Goal: Task Accomplishment & Management: Use online tool/utility

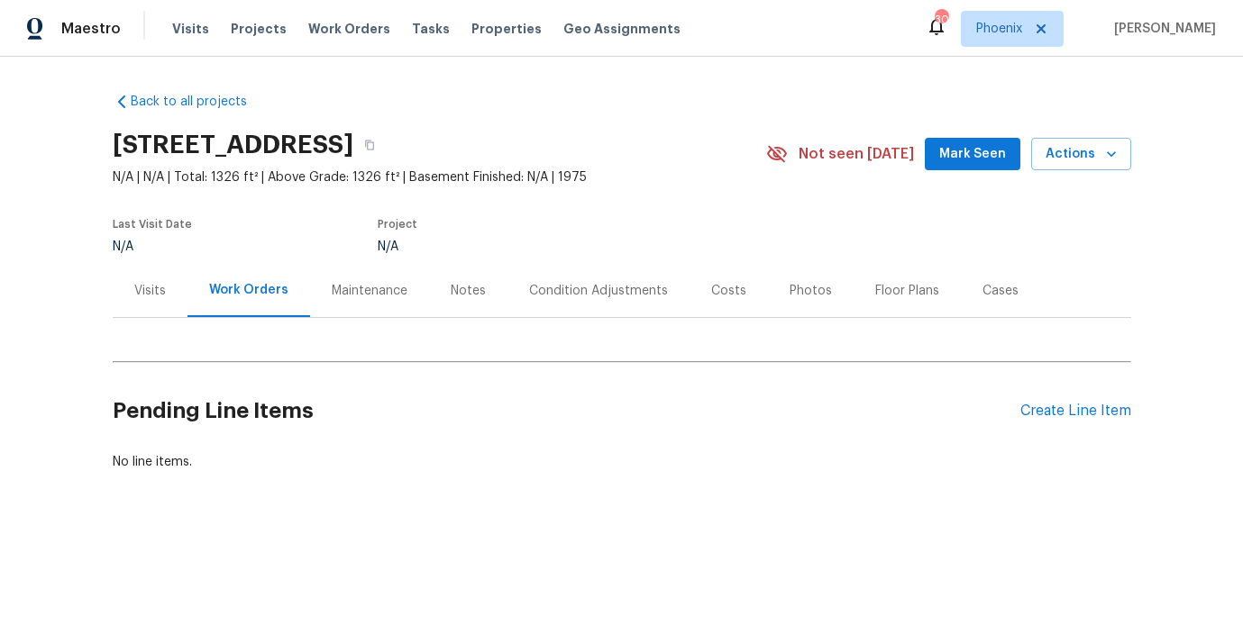
click at [605, 295] on div "Condition Adjustments" at bounding box center [598, 291] width 139 height 18
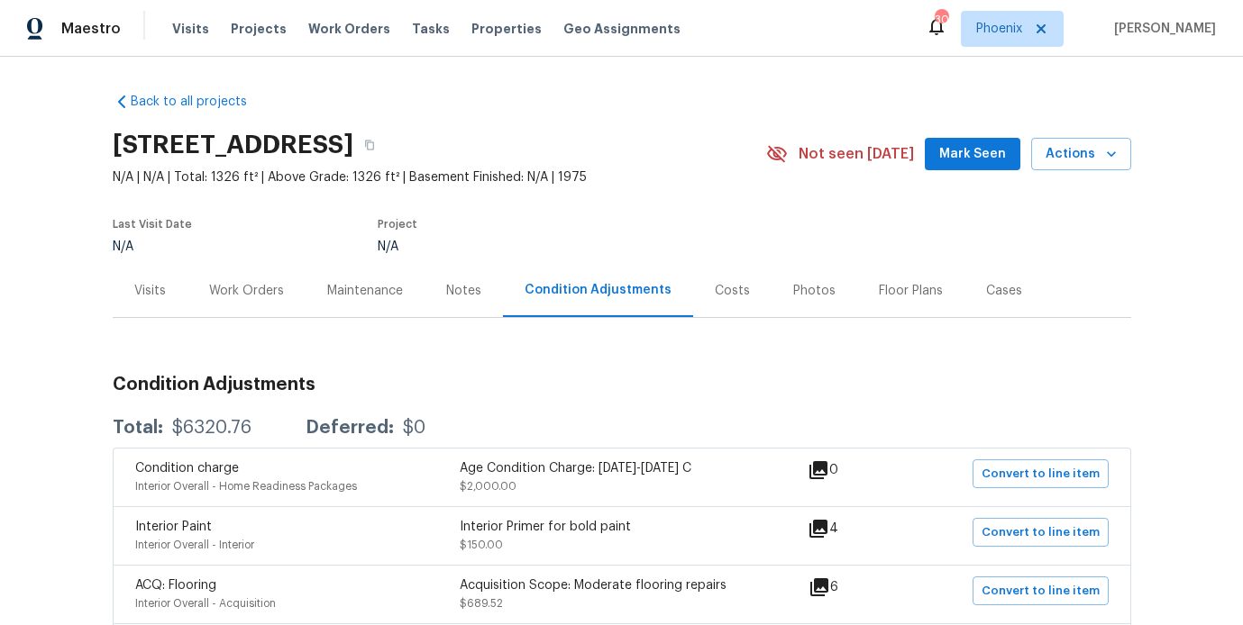
drag, startPoint x: 284, startPoint y: 147, endPoint x: 405, endPoint y: 148, distance: 121.6
click at [353, 148] on h2 "194 Signal Hl, Seguin, TX 78155" at bounding box center [233, 145] width 241 height 18
copy h2 "Seguin, TX"
click at [412, 32] on span "Tasks" at bounding box center [431, 29] width 38 height 13
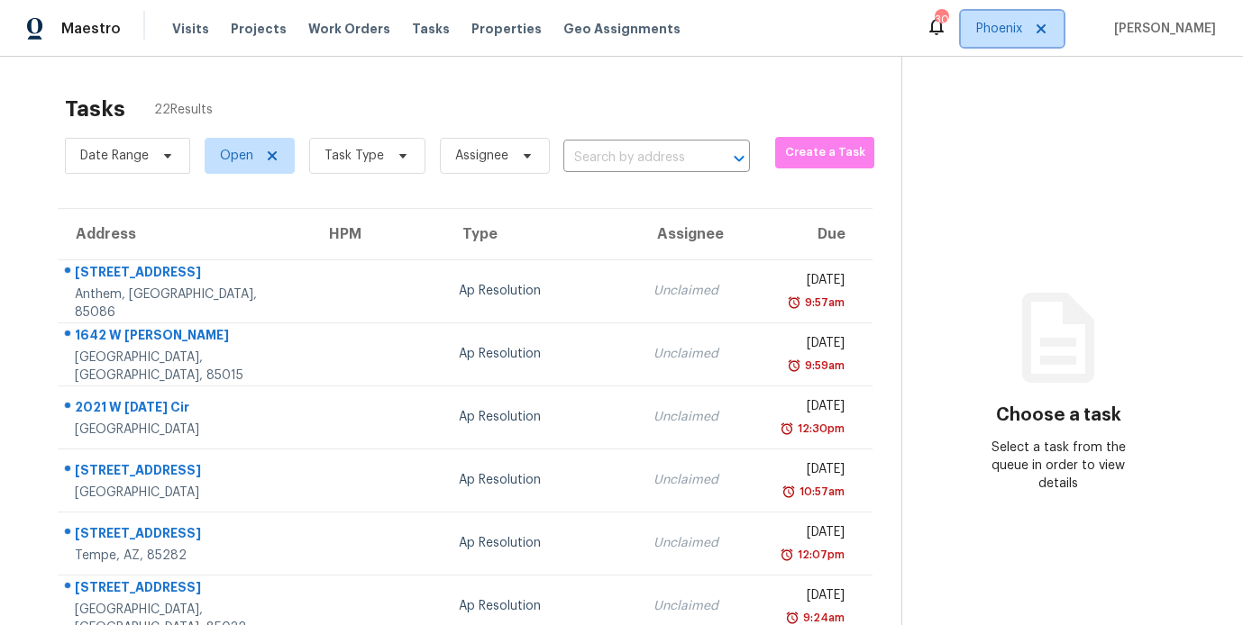
click at [1017, 23] on span "Phoenix" at bounding box center [999, 29] width 46 height 18
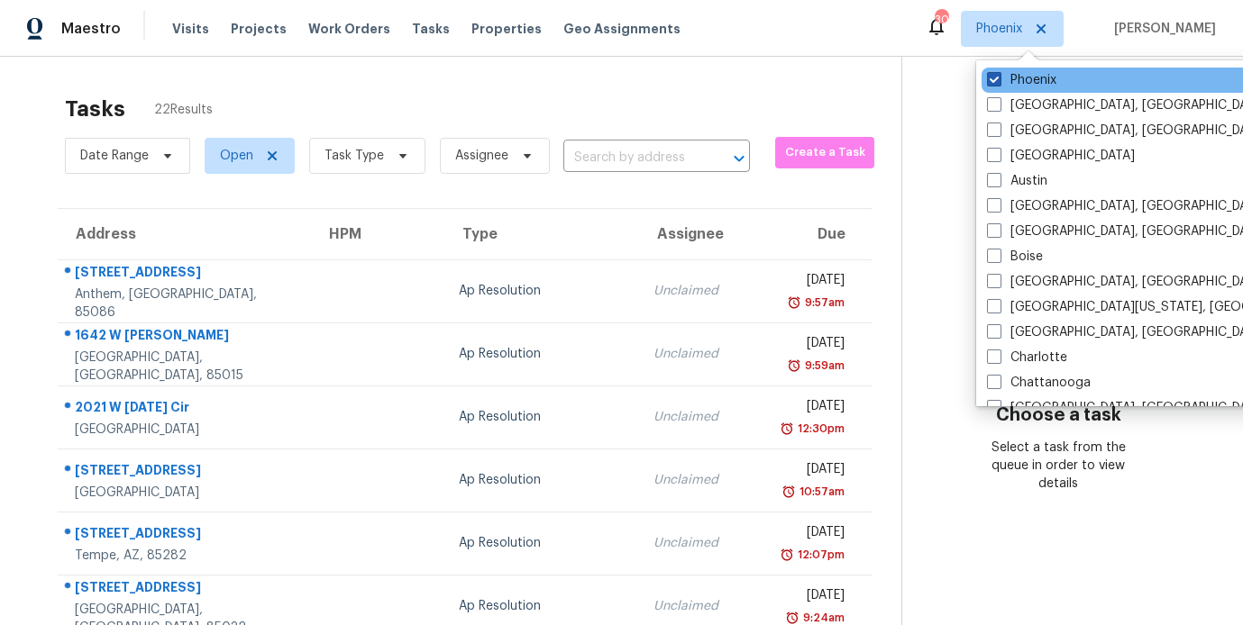
click at [990, 80] on span at bounding box center [994, 79] width 14 height 14
click at [990, 80] on input "Phoenix" at bounding box center [993, 77] width 12 height 12
checkbox input "false"
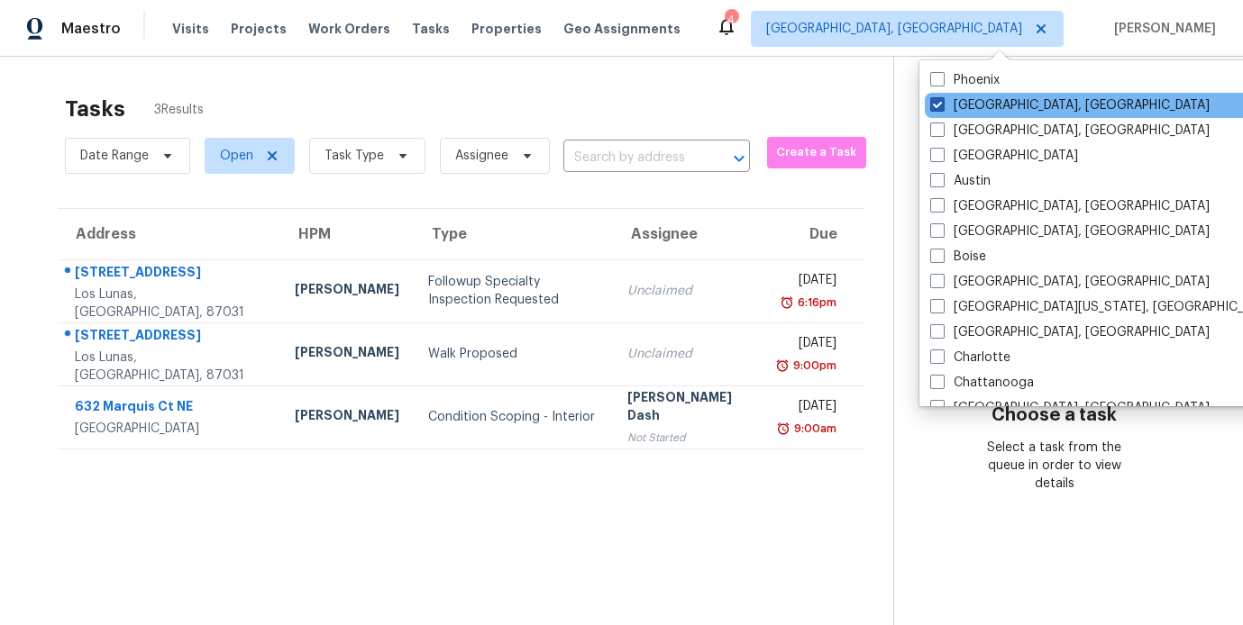
click at [940, 102] on span at bounding box center [937, 104] width 14 height 14
click at [940, 102] on input "Albuquerque, NM" at bounding box center [936, 102] width 12 height 12
checkbox input "true"
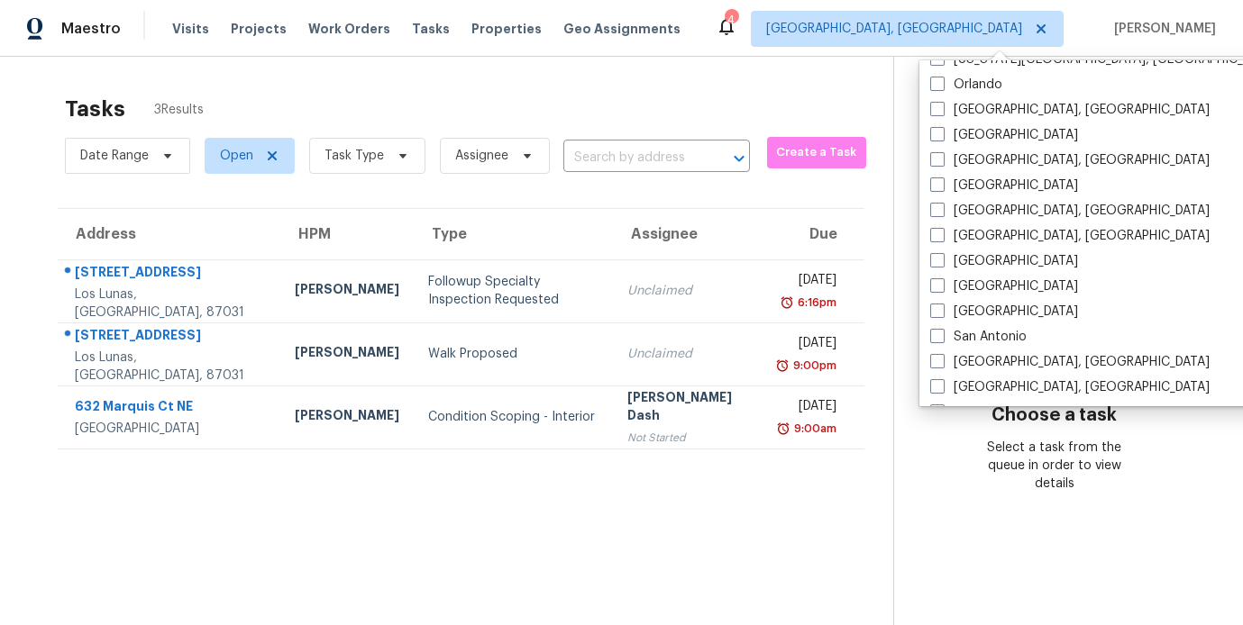
scroll to position [1207, 0]
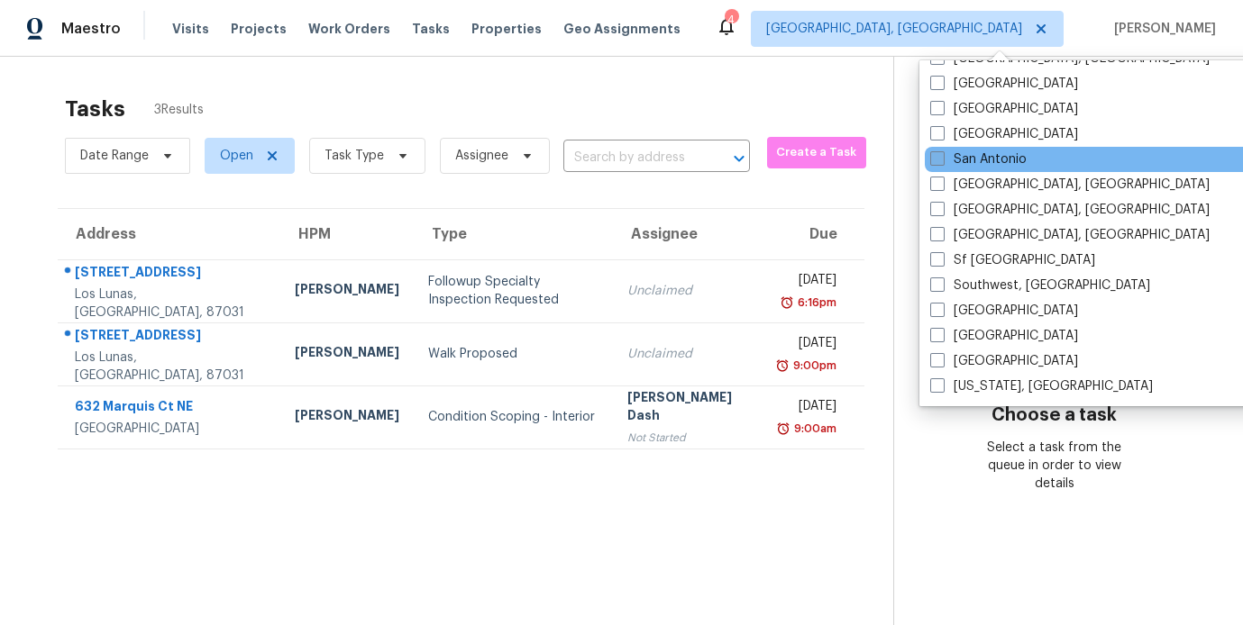
click at [961, 155] on label "San Antonio" at bounding box center [978, 159] width 96 height 18
click at [942, 155] on input "San Antonio" at bounding box center [936, 156] width 12 height 12
checkbox input "true"
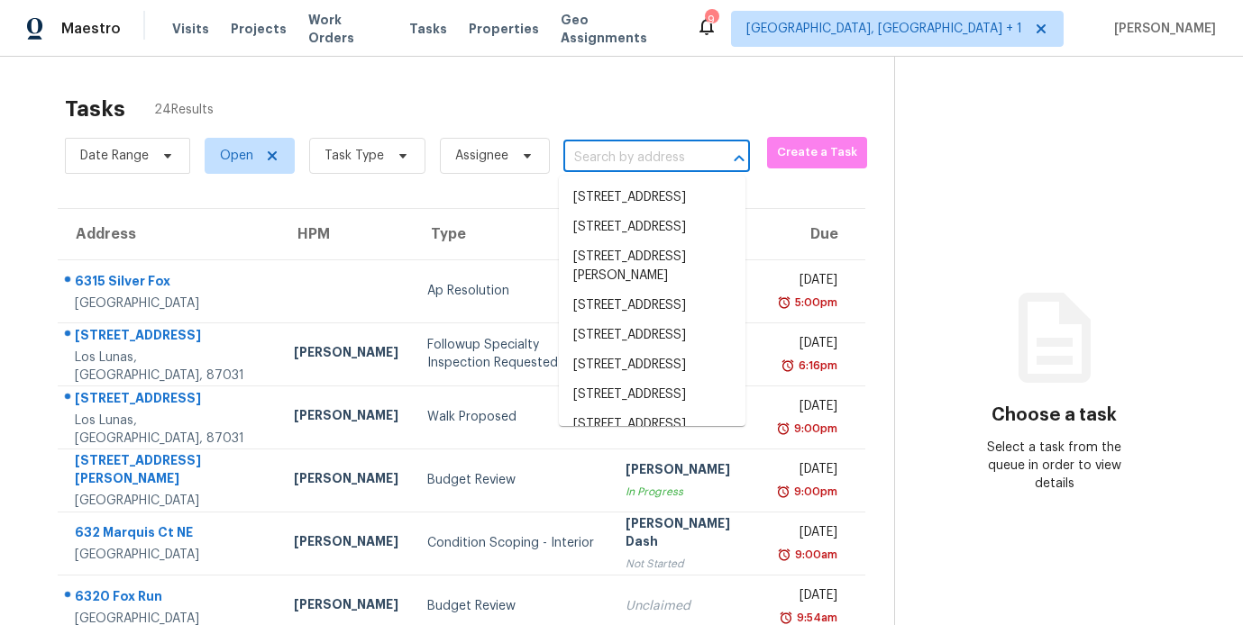
click at [608, 148] on input "text" at bounding box center [631, 158] width 136 height 28
click at [403, 157] on icon at bounding box center [403, 156] width 14 height 14
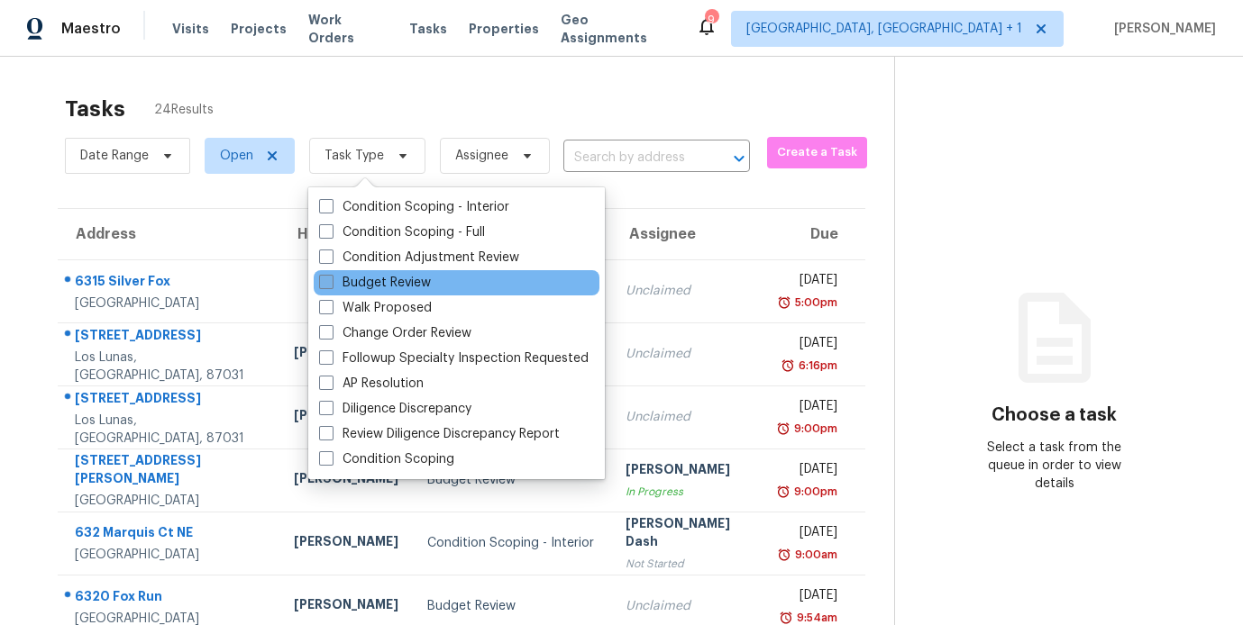
click at [326, 290] on label "Budget Review" at bounding box center [375, 283] width 112 height 18
click at [326, 286] on input "Budget Review" at bounding box center [325, 280] width 12 height 12
checkbox input "true"
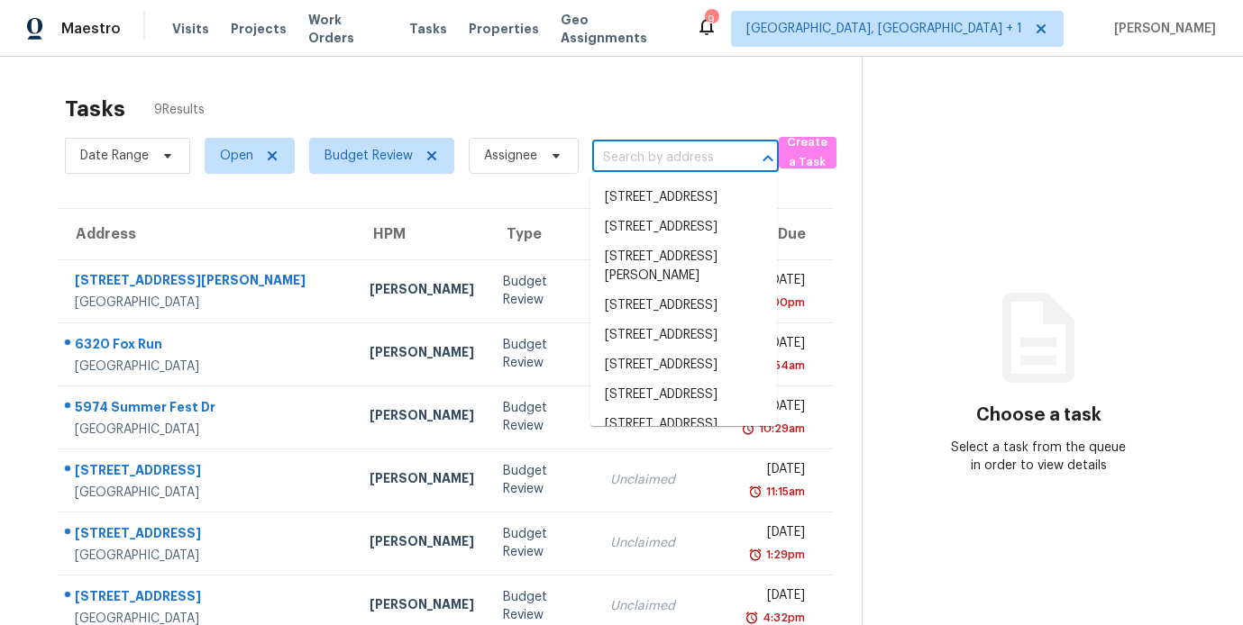
click at [621, 155] on input "text" at bounding box center [660, 158] width 136 height 28
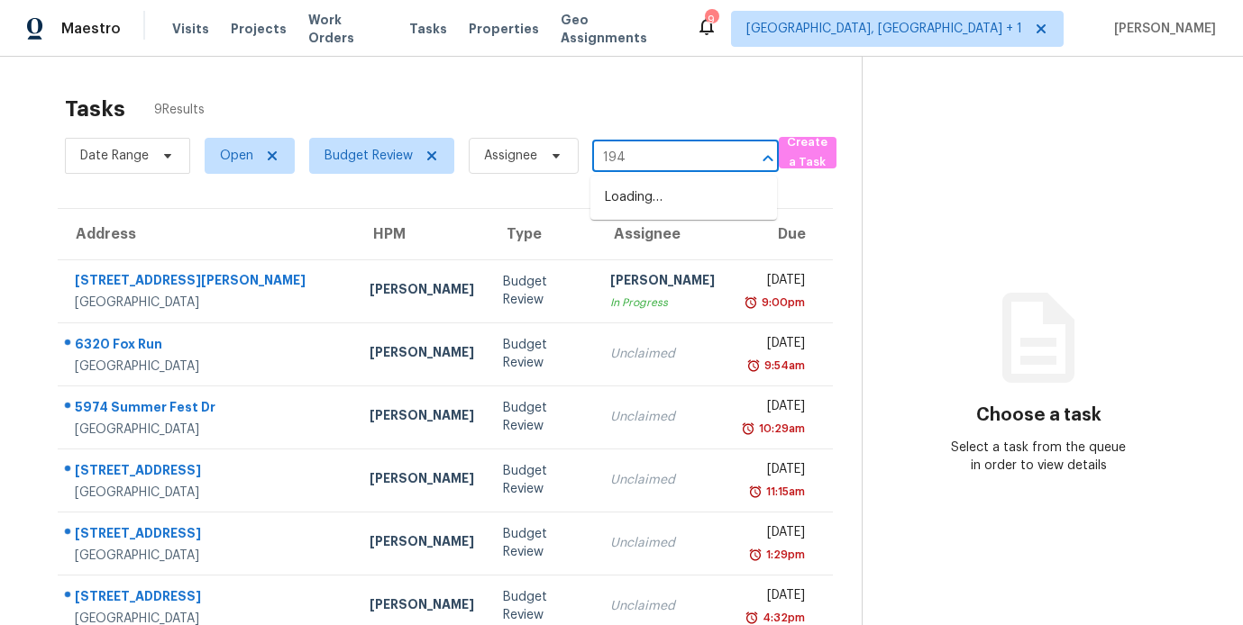
type input "194 s"
click at [640, 205] on li "194 Signal Hl, Seguin, TX 78155" at bounding box center [683, 198] width 187 height 30
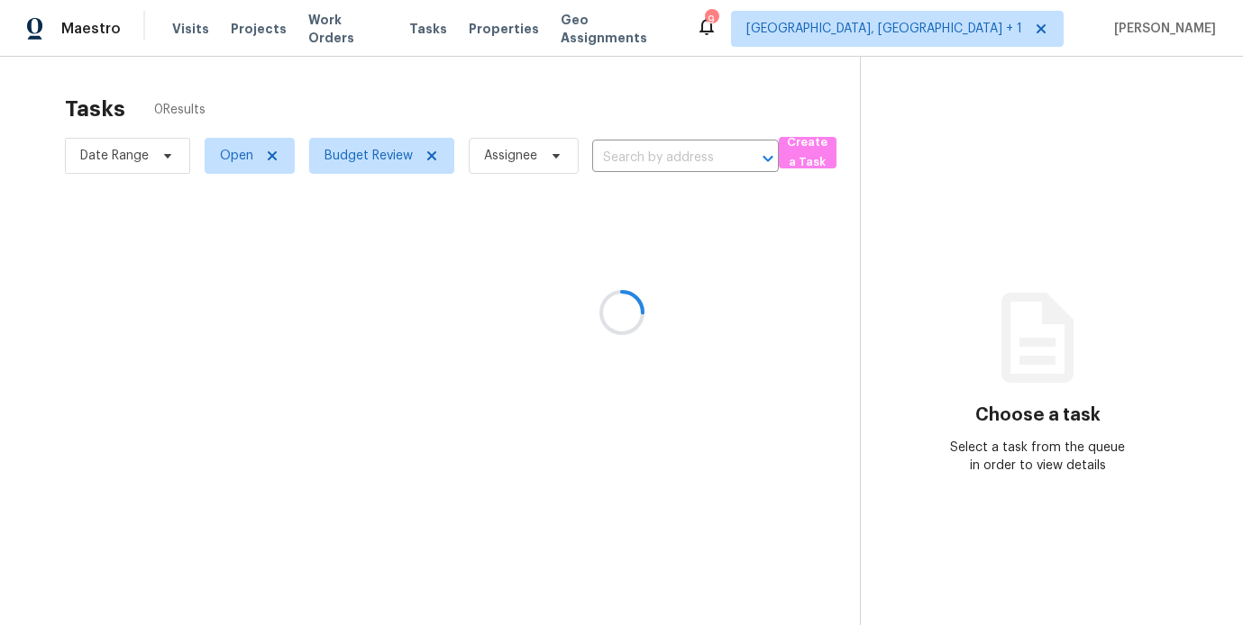
type input "194 Signal Hl, Seguin, TX 78155"
click at [278, 160] on span "Open" at bounding box center [250, 156] width 90 height 36
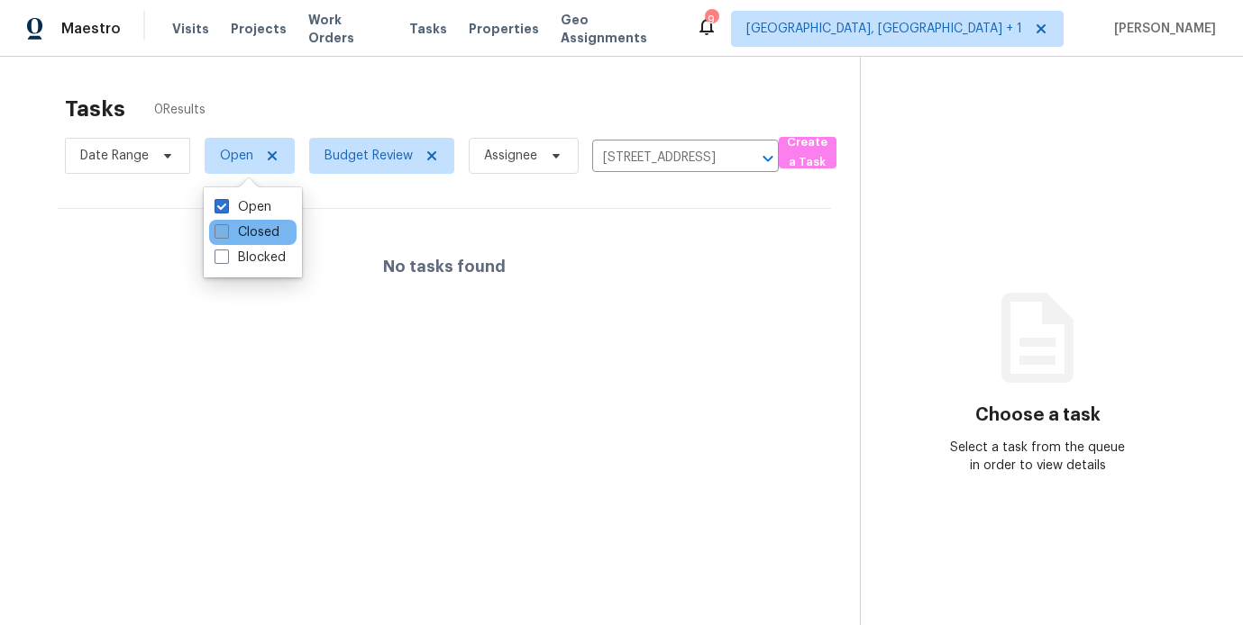
click at [238, 237] on label "Closed" at bounding box center [246, 232] width 65 height 18
click at [226, 235] on input "Closed" at bounding box center [220, 229] width 12 height 12
checkbox input "true"
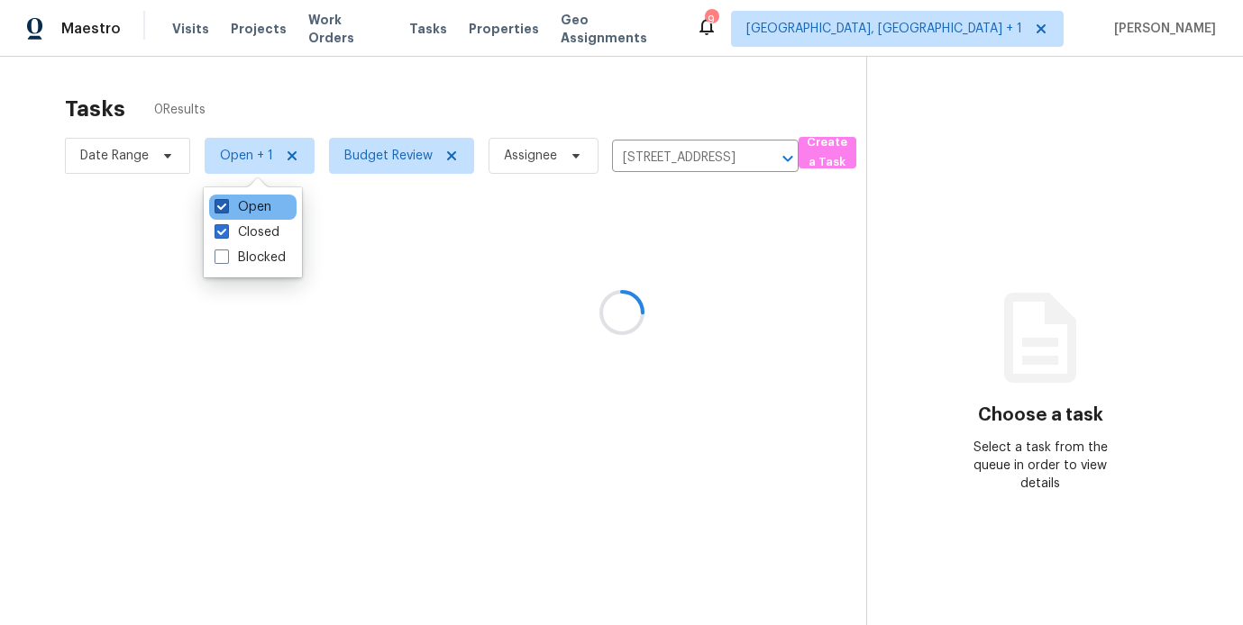
click at [238, 204] on label "Open" at bounding box center [242, 207] width 57 height 18
click at [226, 204] on input "Open" at bounding box center [220, 204] width 12 height 12
checkbox input "false"
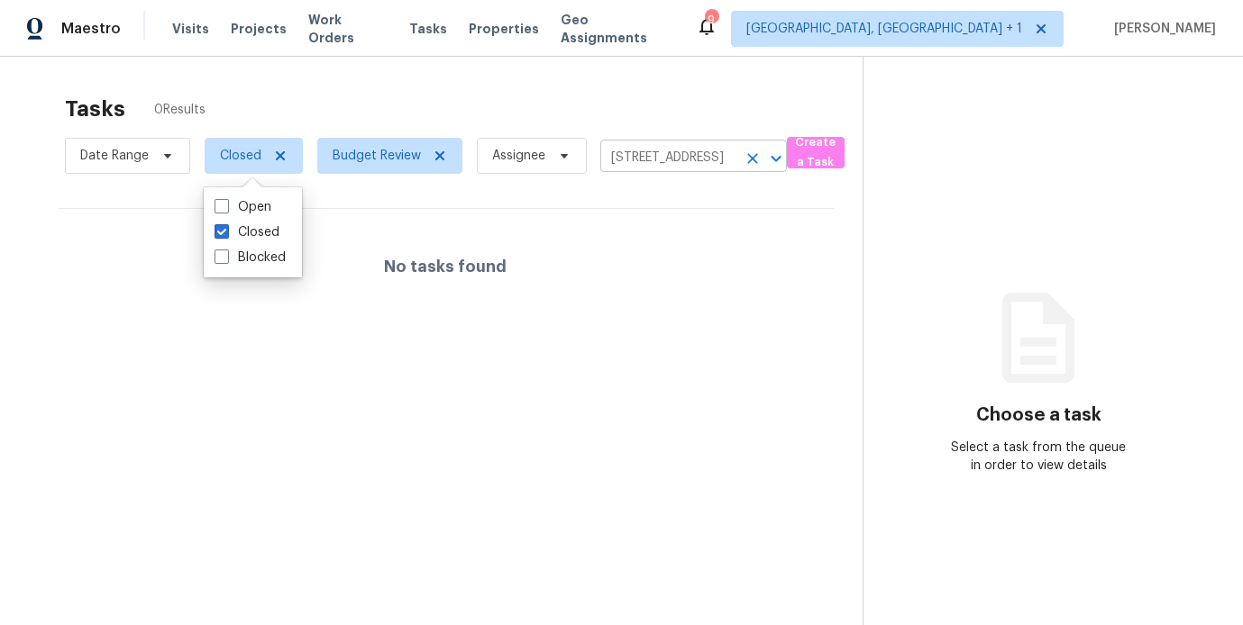
click at [693, 155] on input "194 Signal Hl, Seguin, TX 78155" at bounding box center [668, 158] width 136 height 28
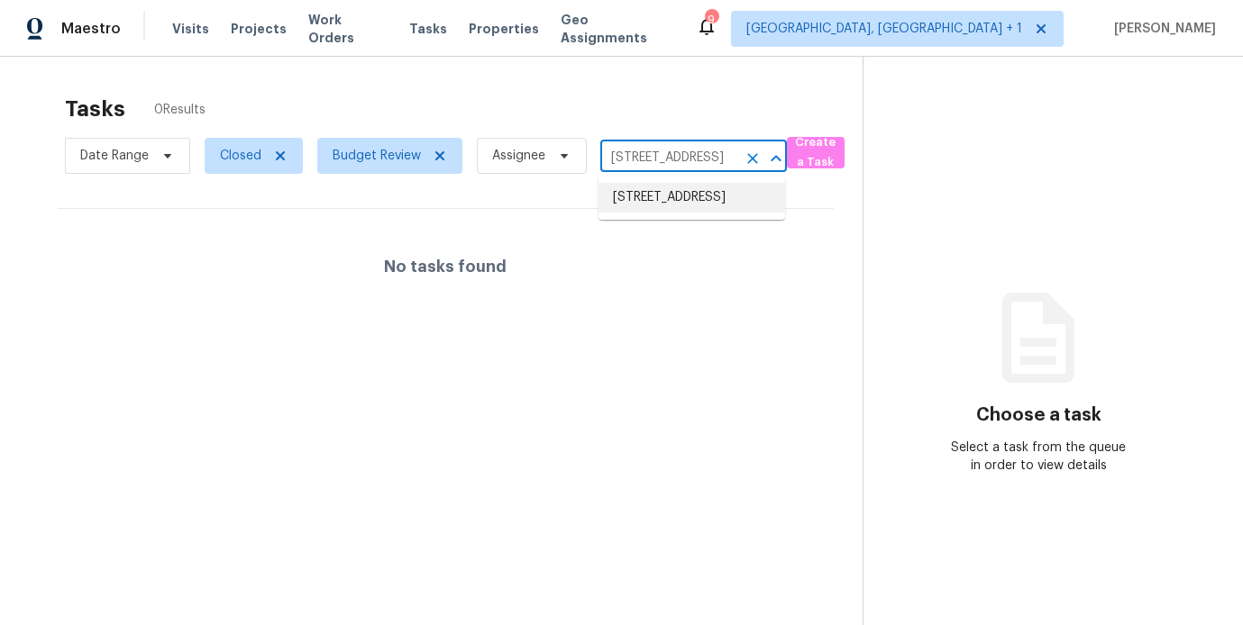
click at [679, 211] on li "194 Signal Hl, Seguin, TX 78155" at bounding box center [691, 198] width 187 height 30
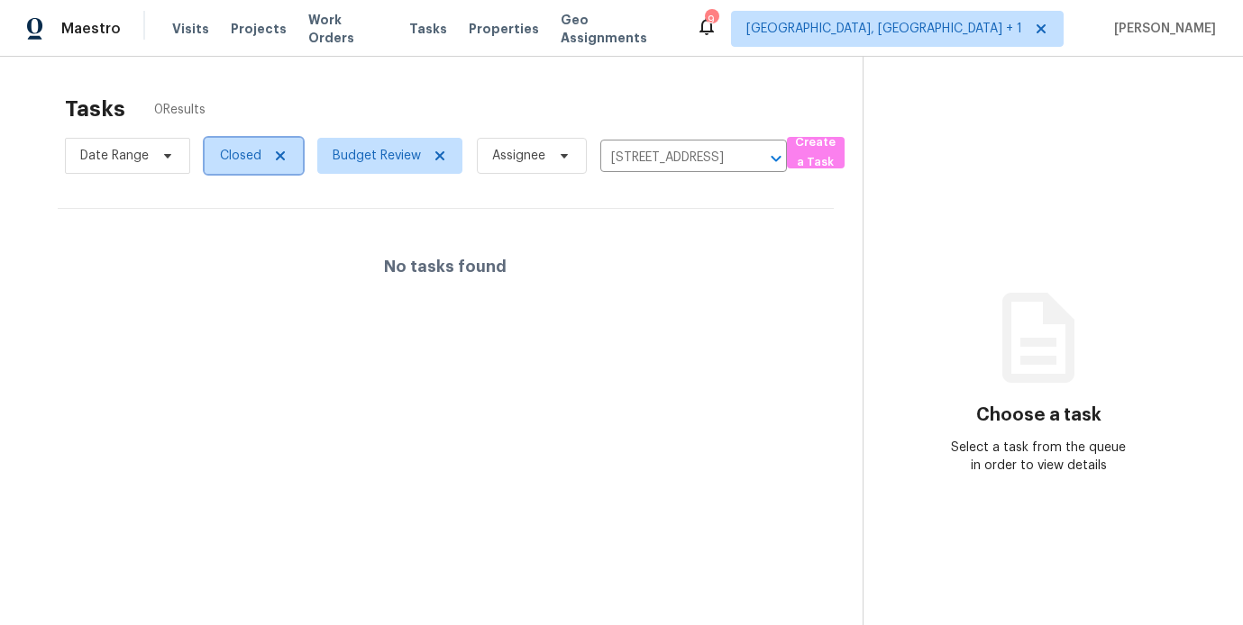
click at [255, 163] on span "Closed" at bounding box center [240, 156] width 41 height 18
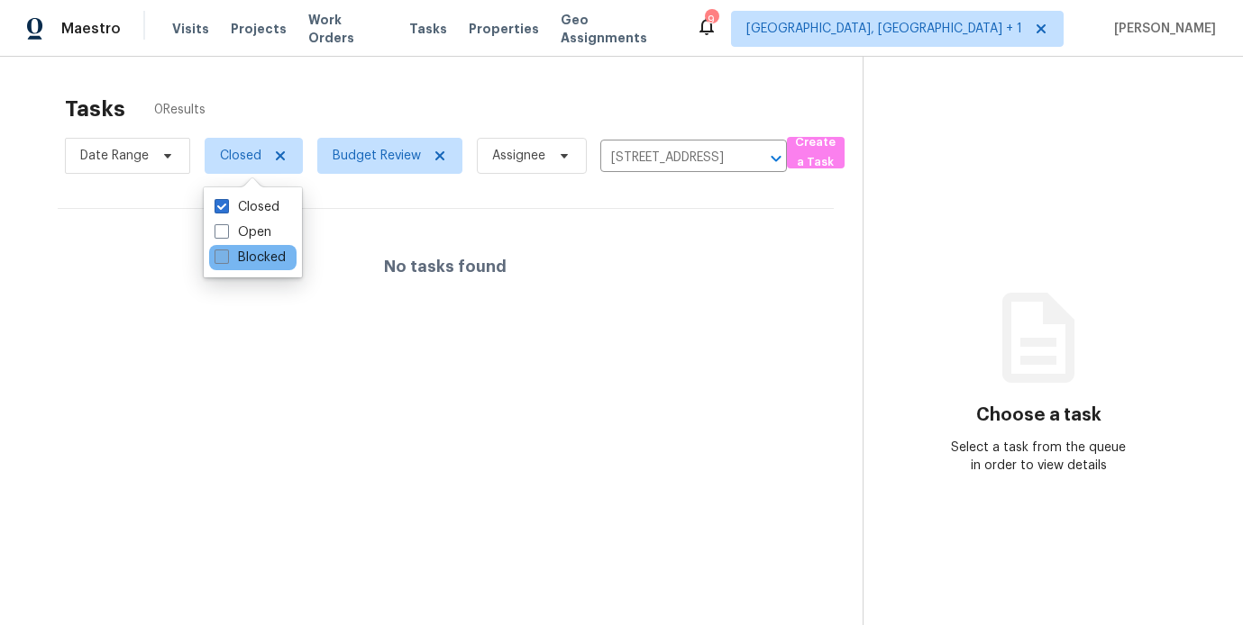
click at [241, 259] on label "Blocked" at bounding box center [249, 258] width 71 height 18
click at [226, 259] on input "Blocked" at bounding box center [220, 255] width 12 height 12
checkbox input "true"
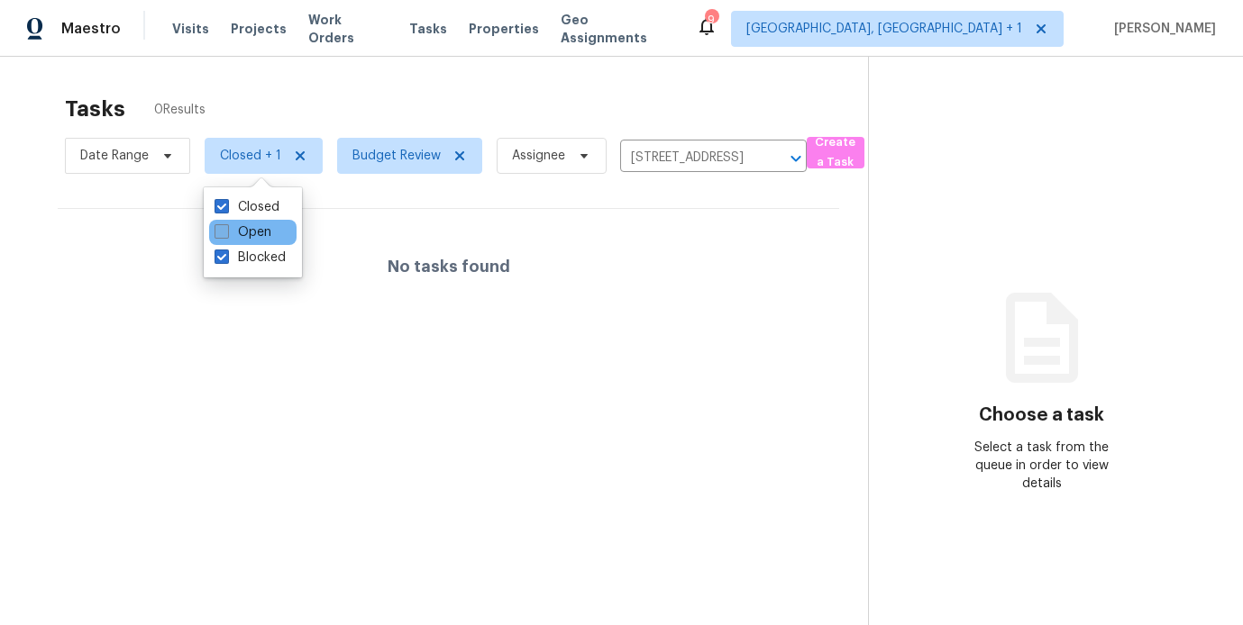
click at [241, 232] on label "Open" at bounding box center [242, 232] width 57 height 18
click at [226, 232] on input "Open" at bounding box center [220, 229] width 12 height 12
checkbox input "true"
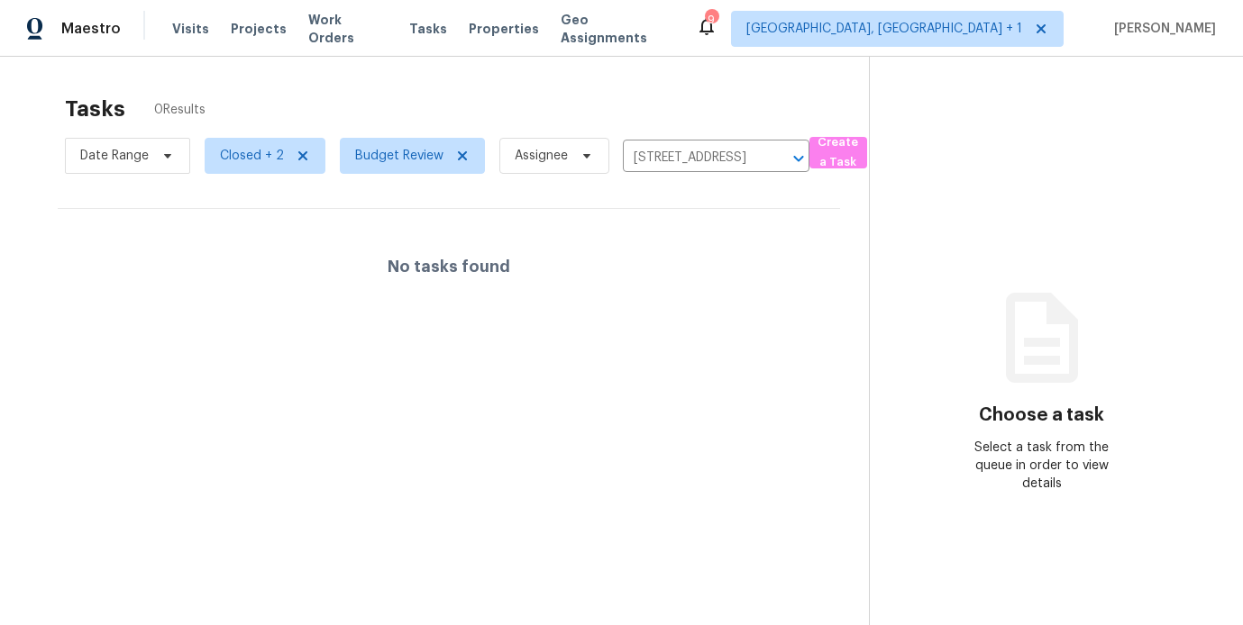
click at [599, 323] on div "No tasks found" at bounding box center [449, 266] width 782 height 115
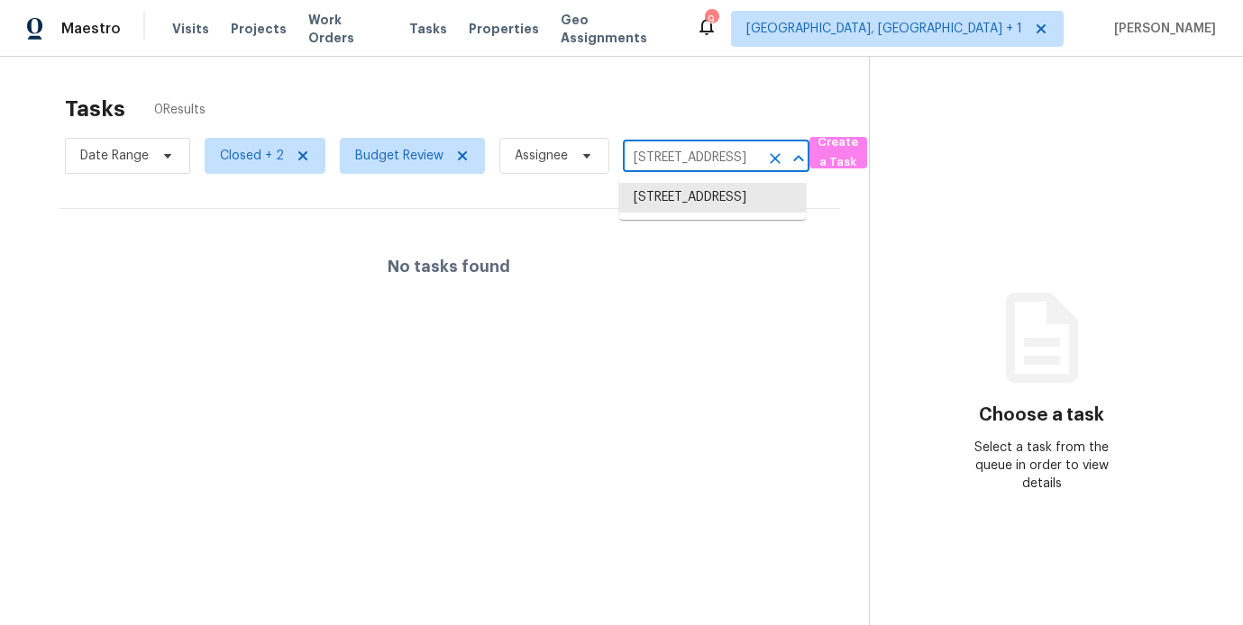
click at [671, 165] on input "194 Signal Hl, Seguin, TX 78155" at bounding box center [691, 158] width 136 height 28
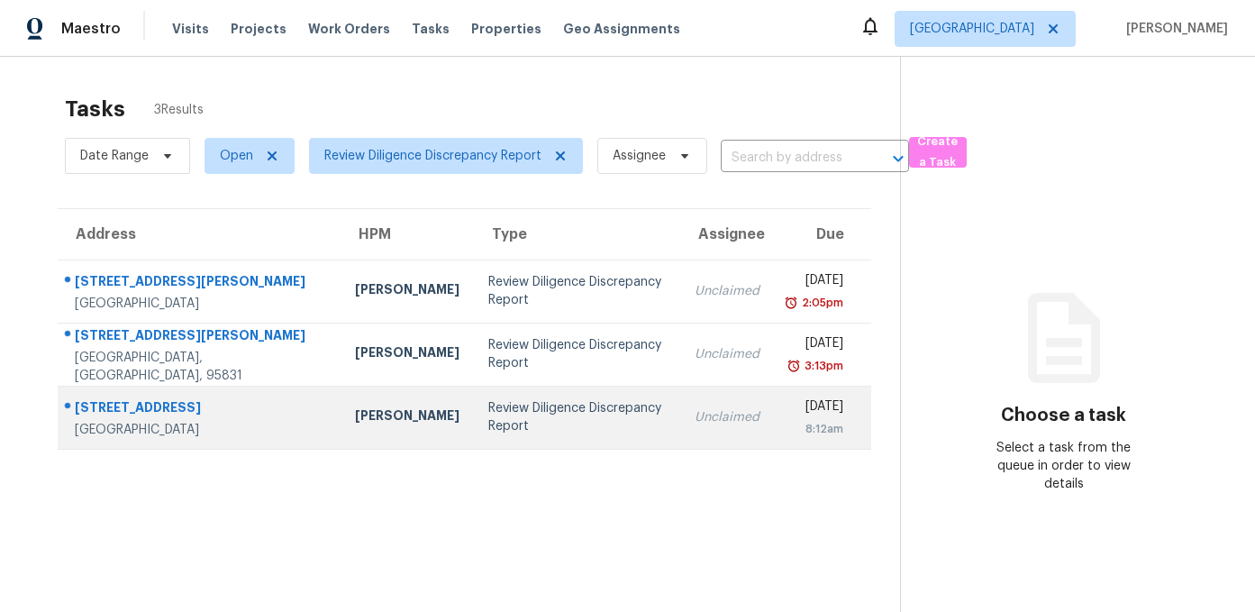
click at [238, 402] on td "[STREET_ADDRESS]" at bounding box center [199, 417] width 283 height 63
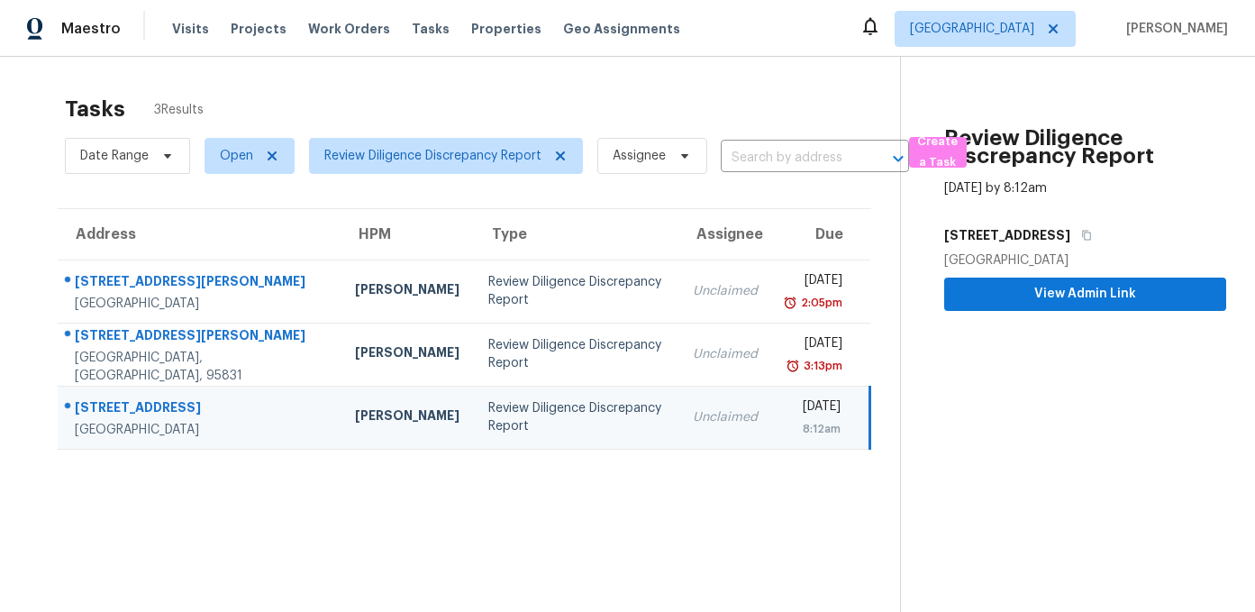
click at [165, 398] on div "6801 Dunmore Ave" at bounding box center [200, 409] width 251 height 23
click at [165, 398] on div "[STREET_ADDRESS]" at bounding box center [200, 409] width 251 height 23
click at [158, 421] on div "Citrus Heights, CA, 95621" at bounding box center [200, 430] width 251 height 18
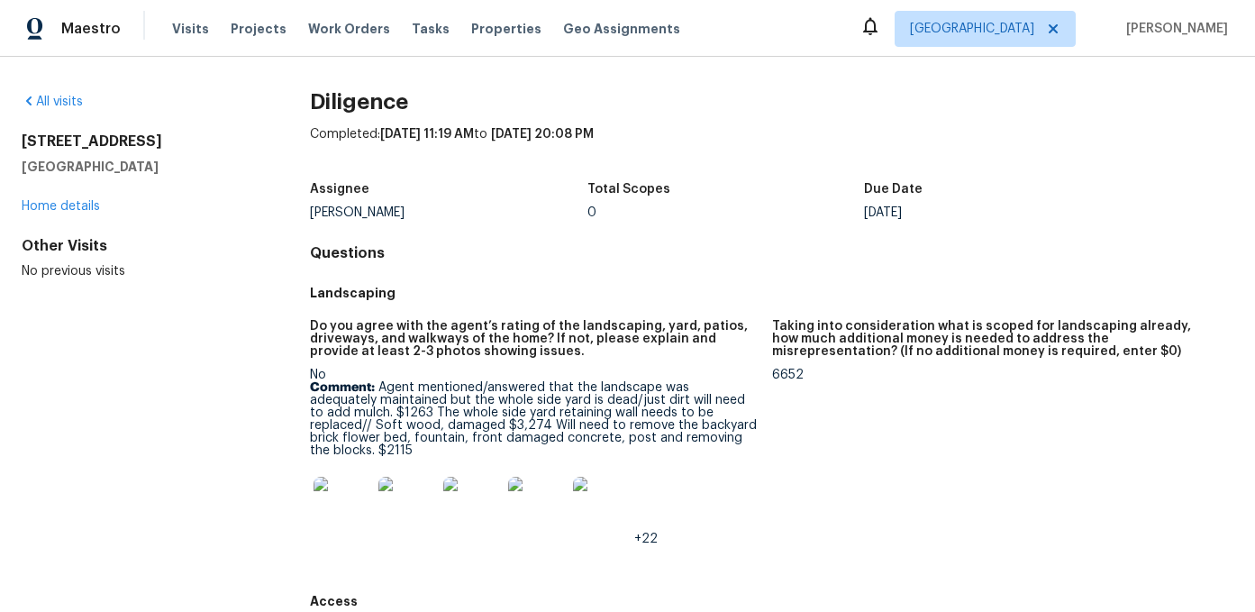
click at [336, 490] on img at bounding box center [343, 506] width 58 height 58
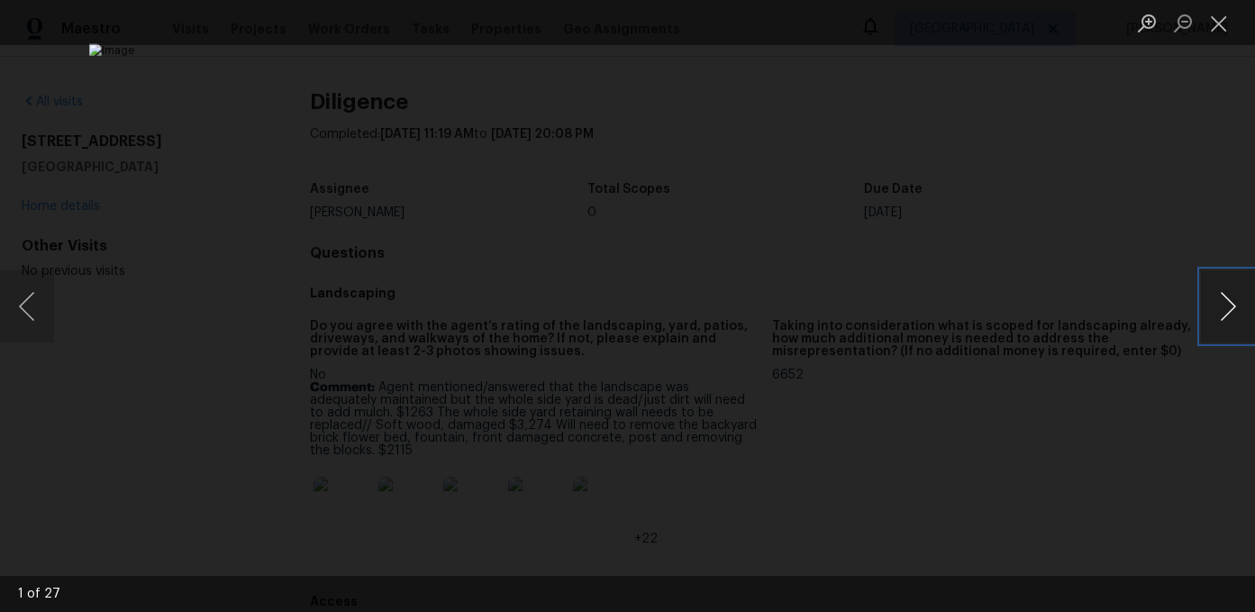
click at [1225, 306] on button "Next image" at bounding box center [1228, 306] width 54 height 72
click at [1232, 304] on button "Next image" at bounding box center [1228, 306] width 54 height 72
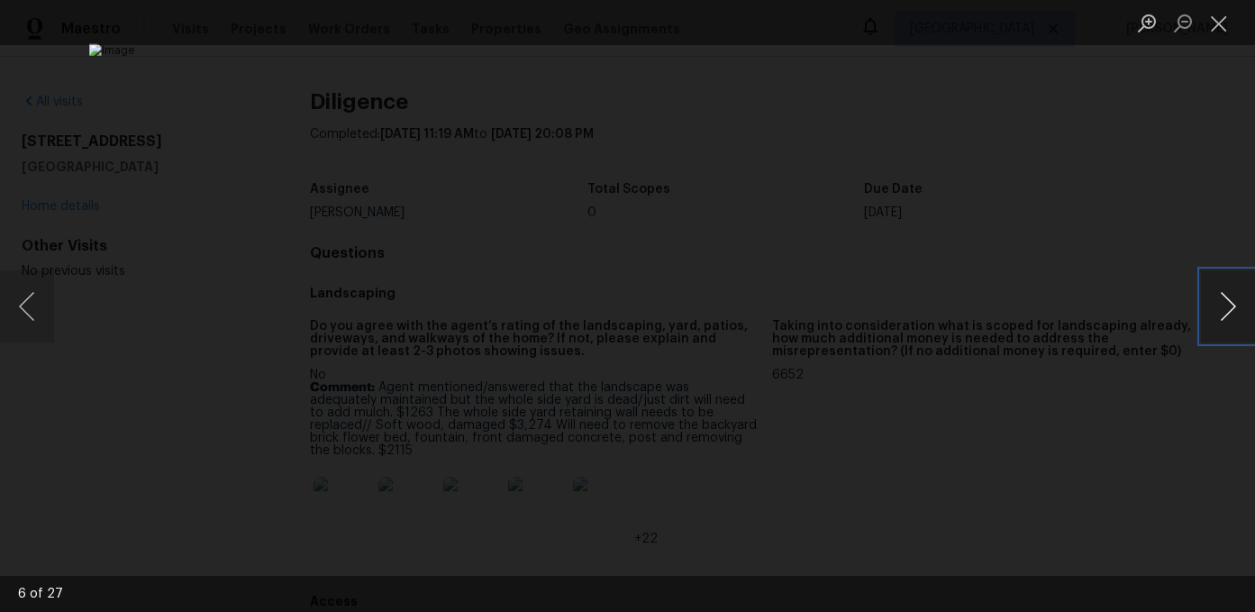
click at [1232, 304] on button "Next image" at bounding box center [1228, 306] width 54 height 72
